Goal: Task Accomplishment & Management: Manage account settings

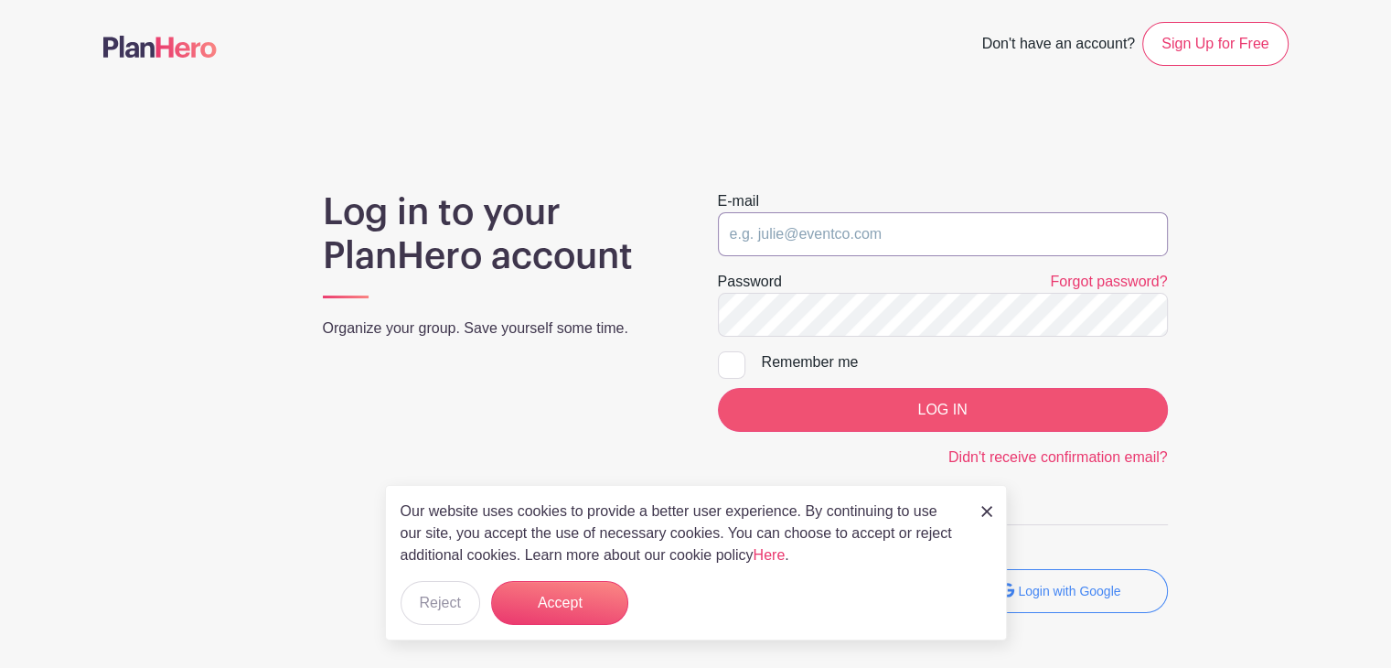
type input "[EMAIL_ADDRESS][DOMAIN_NAME]"
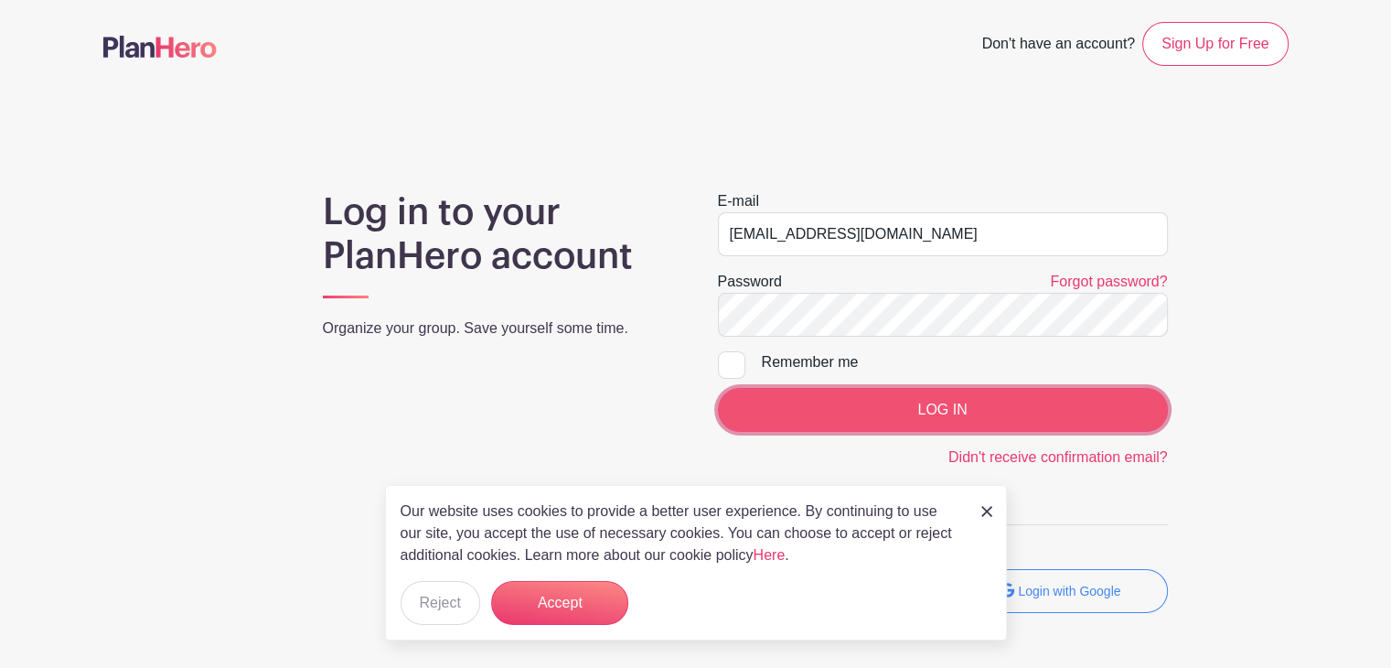
click at [960, 415] on input "LOG IN" at bounding box center [943, 410] width 450 height 44
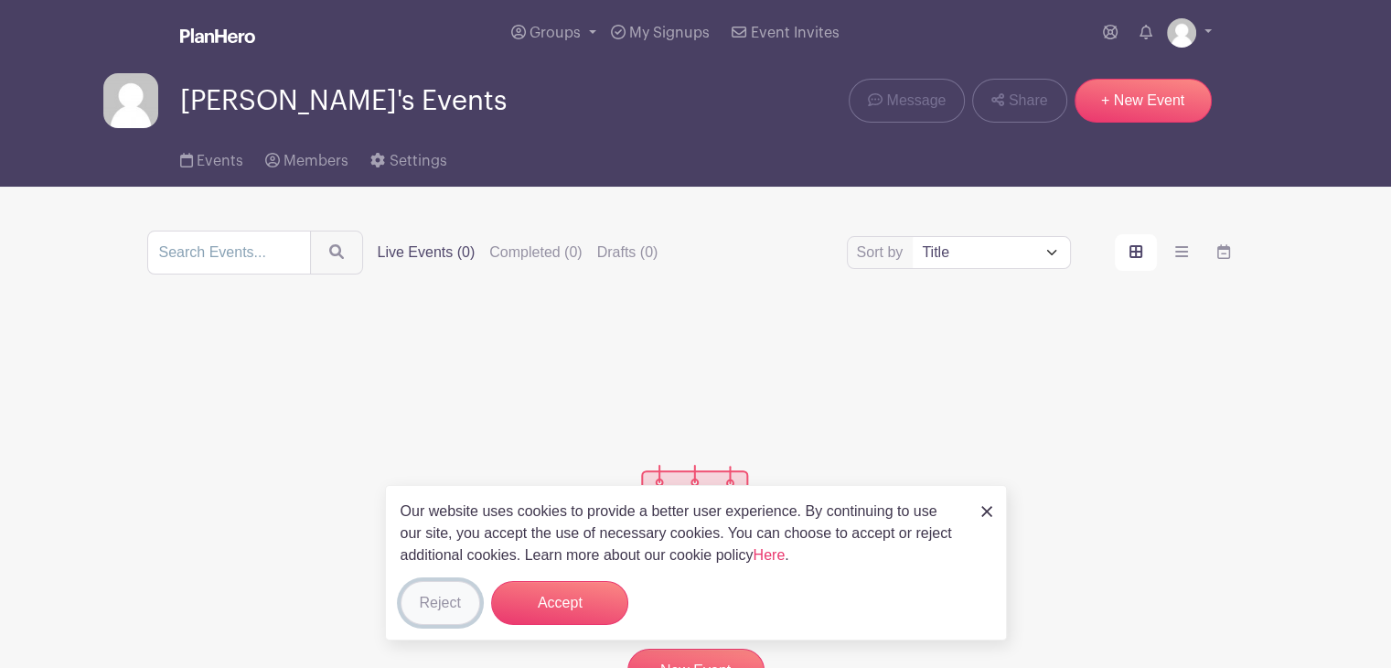
click at [440, 601] on button "Reject" at bounding box center [441, 603] width 80 height 44
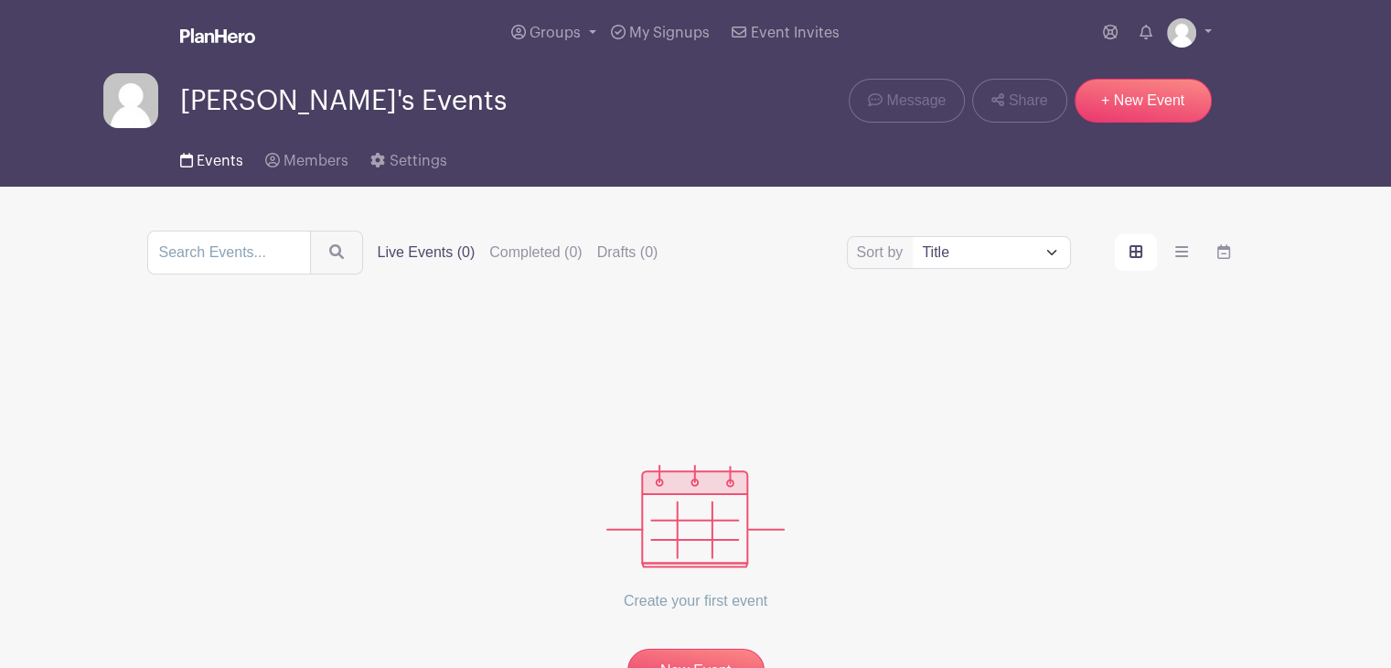
click at [209, 160] on span "Events" at bounding box center [220, 161] width 47 height 15
click at [321, 162] on span "Members" at bounding box center [315, 161] width 65 height 15
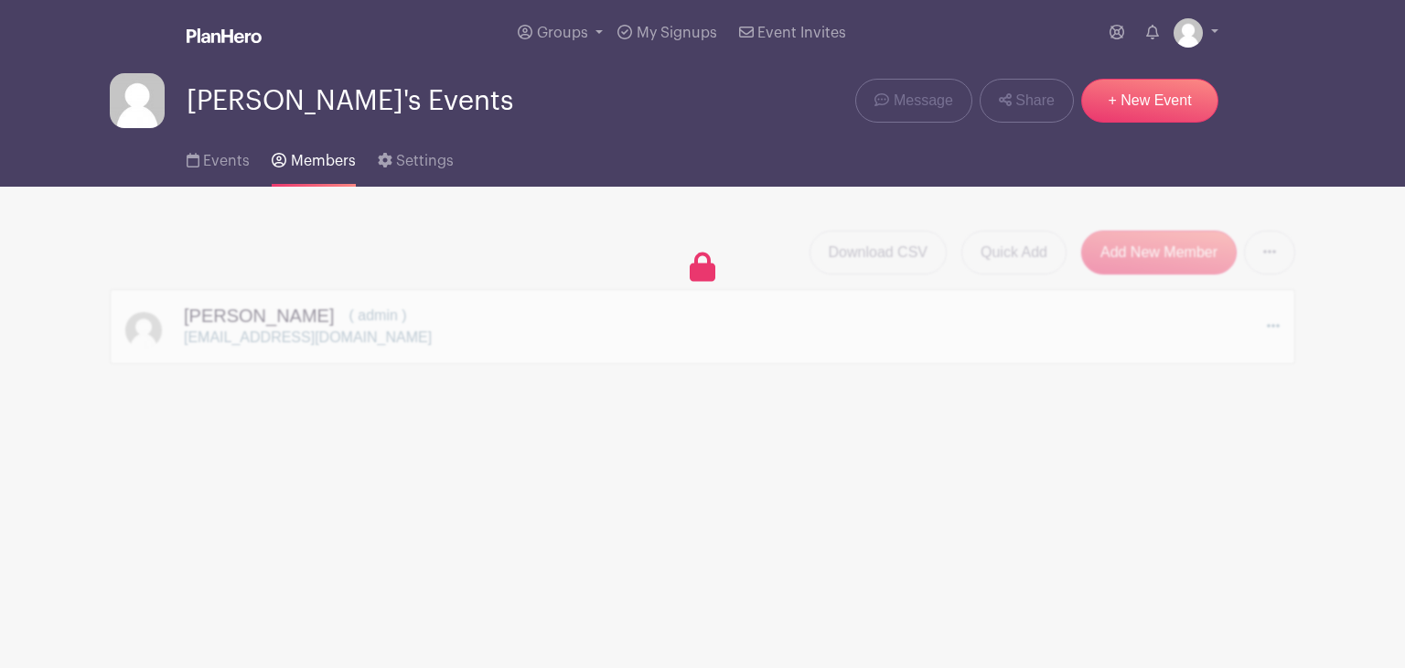
click at [257, 322] on div "Download CSV Quick Add Add New Member Send Invitations to all Pending Members […" at bounding box center [702, 297] width 1185 height 134
click at [675, 38] on span "My Signups" at bounding box center [676, 33] width 80 height 15
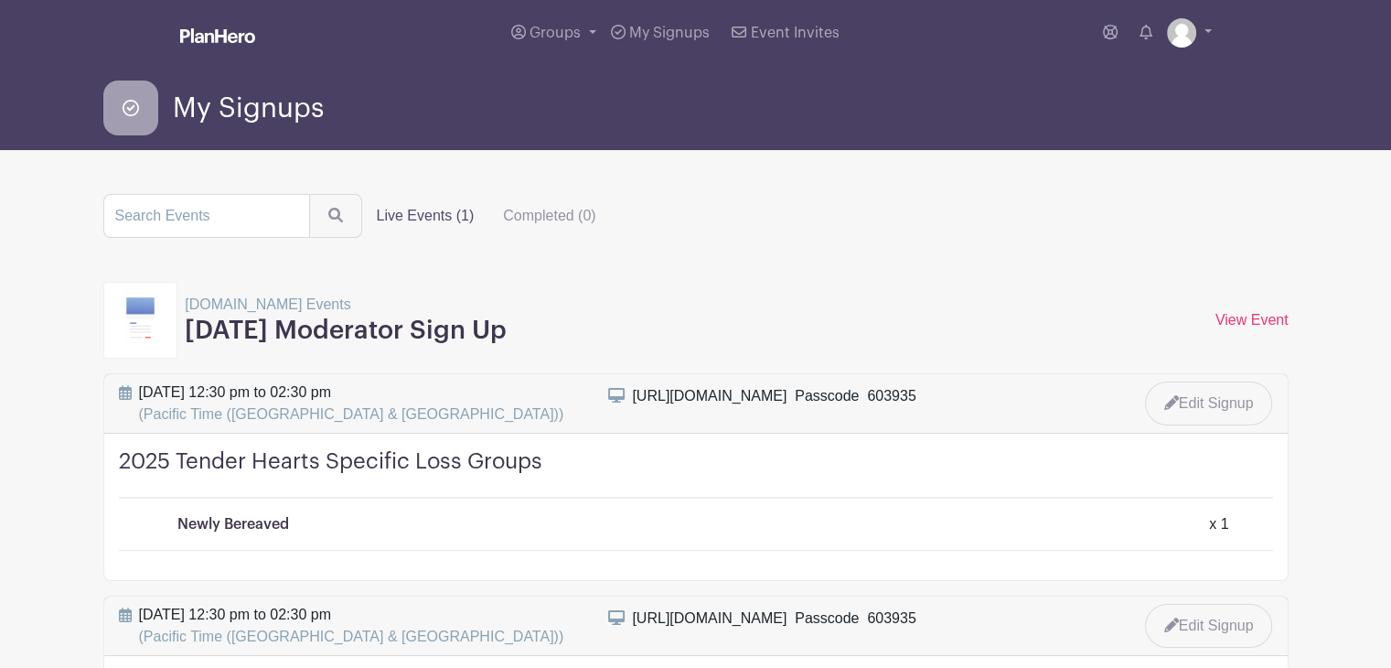
click at [252, 338] on h3 "[DATE] Moderator Sign Up" at bounding box center [346, 330] width 322 height 31
click at [1241, 326] on link "View Event" at bounding box center [1251, 320] width 73 height 16
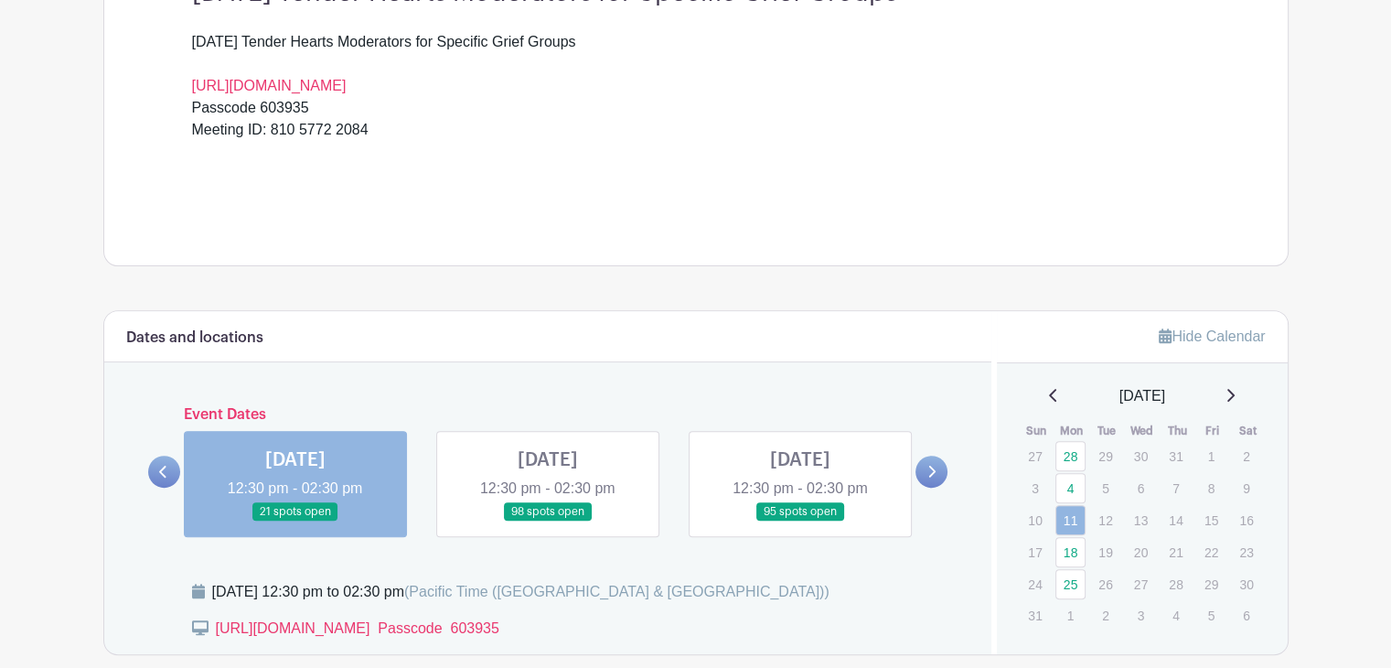
scroll to position [640, 0]
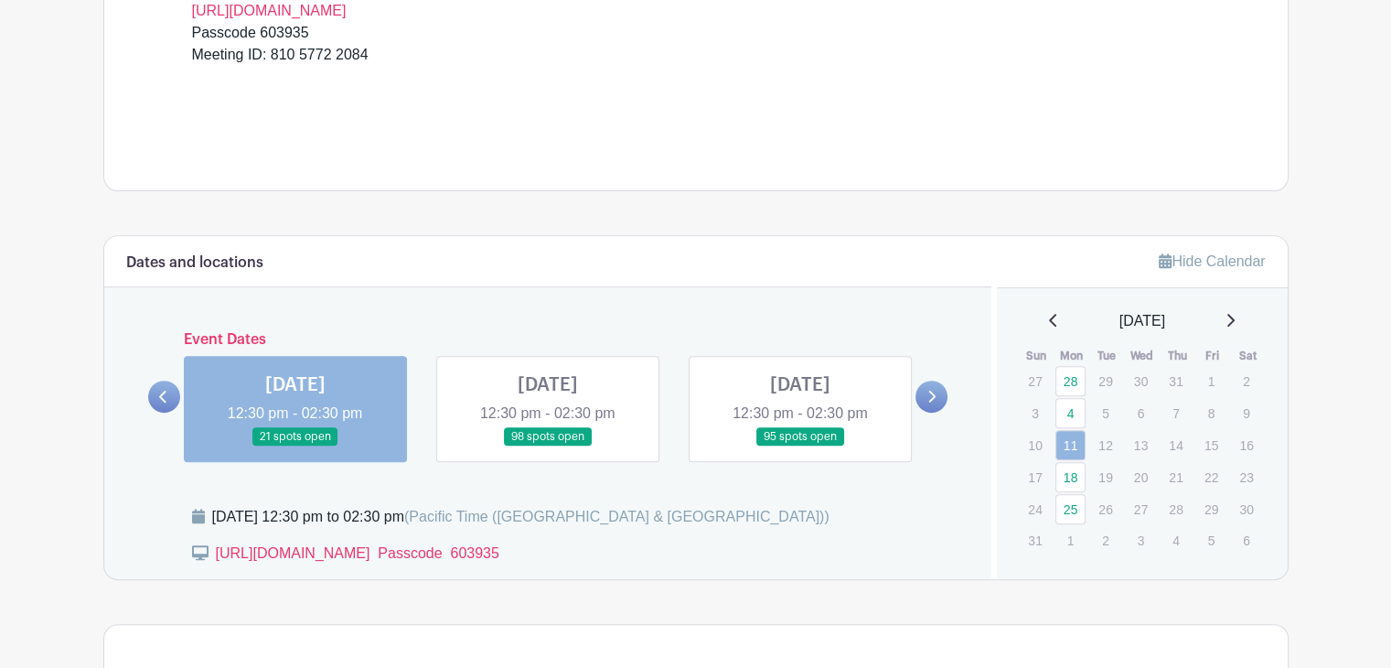
click at [295, 446] on link at bounding box center [295, 446] width 0 height 0
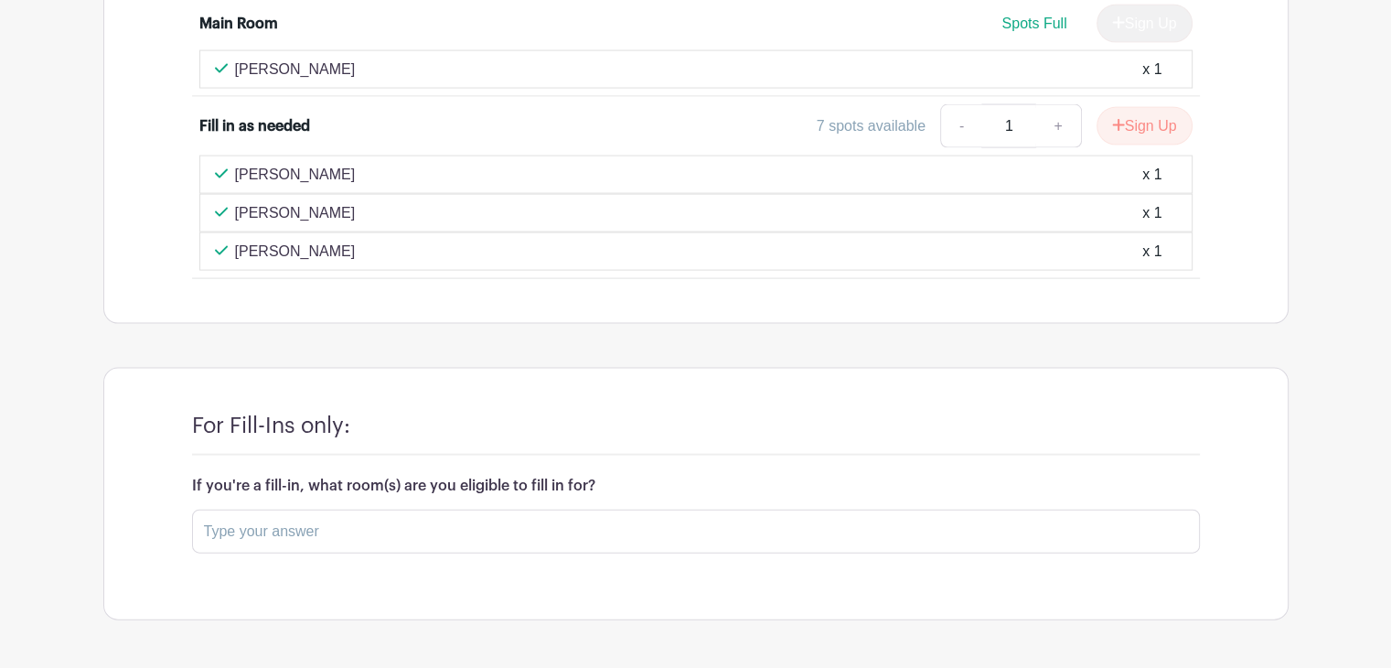
scroll to position [3846, 0]
